Goal: Information Seeking & Learning: Learn about a topic

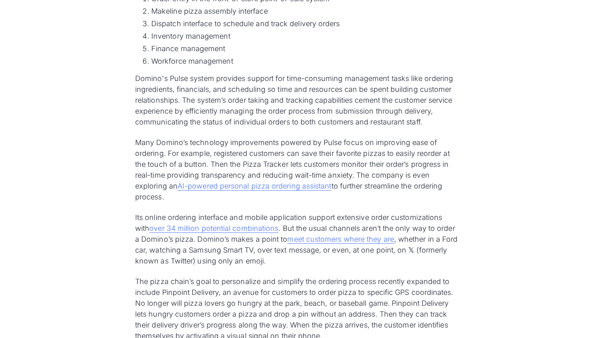
scroll to position [1185, 0]
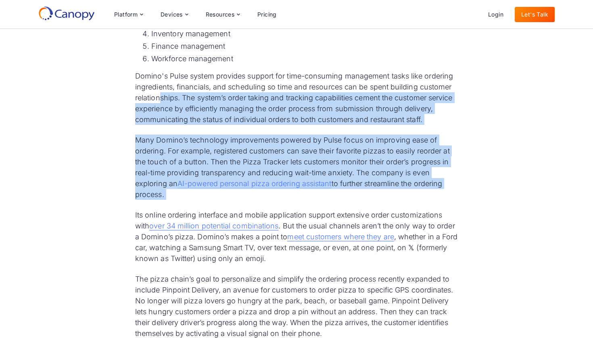
drag, startPoint x: 160, startPoint y: 94, endPoint x: 171, endPoint y: 202, distance: 108.3
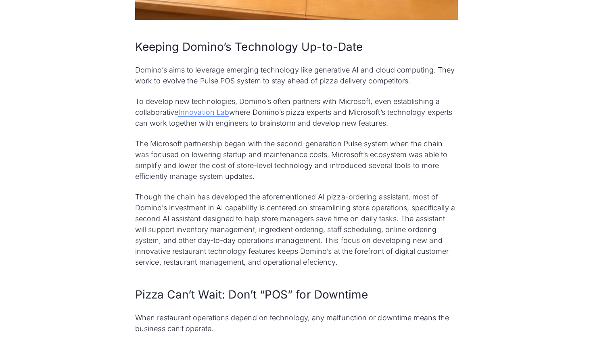
scroll to position [1826, 0]
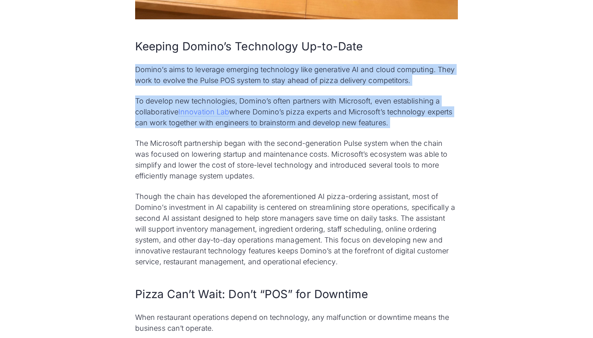
drag, startPoint x: 121, startPoint y: 72, endPoint x: 149, endPoint y: 136, distance: 69.8
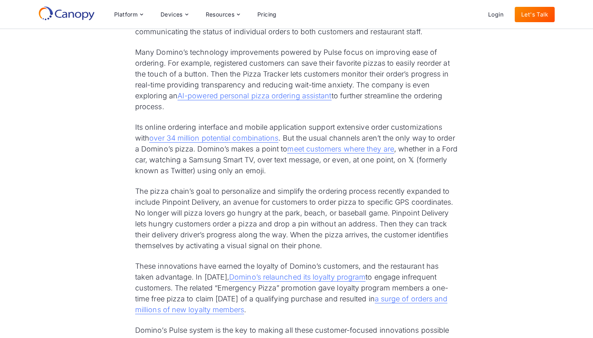
scroll to position [1230, 0]
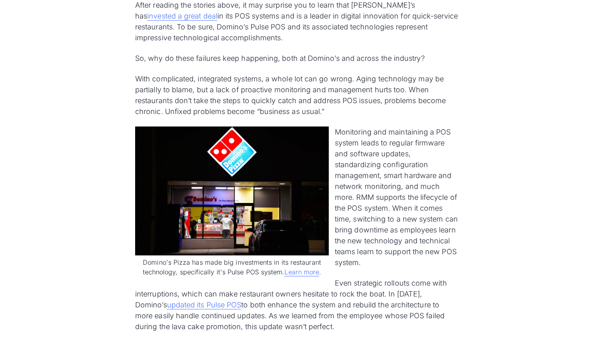
scroll to position [1624, 0]
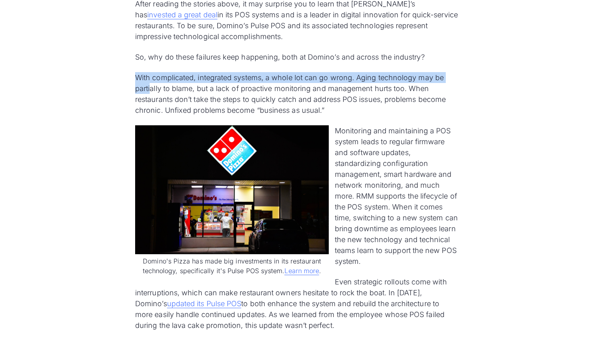
drag, startPoint x: 137, startPoint y: 79, endPoint x: 151, endPoint y: 86, distance: 15.5
click at [151, 86] on p "With complicated, integrated systems, a whole lot can go wrong. Aging technolog…" at bounding box center [296, 94] width 323 height 44
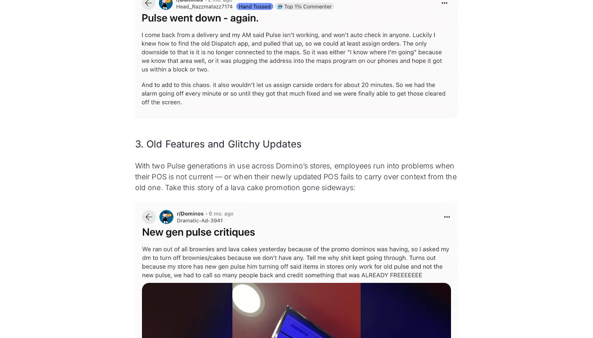
scroll to position [1032, 0]
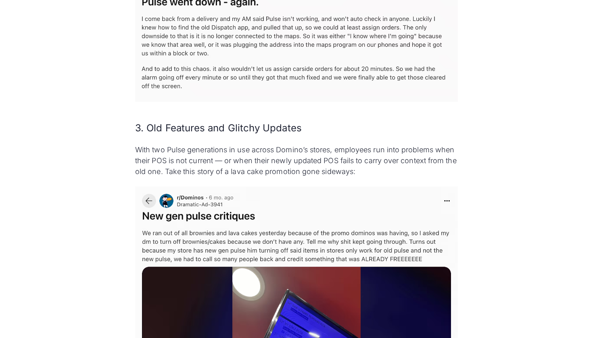
click at [250, 1] on img at bounding box center [296, 37] width 323 height 130
